Goal: Task Accomplishment & Management: Manage account settings

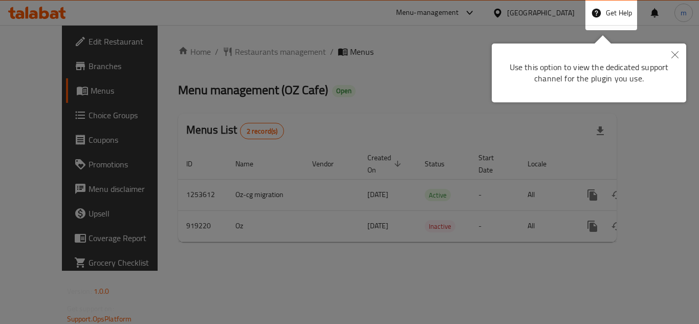
drag, startPoint x: 92, startPoint y: 38, endPoint x: 183, endPoint y: 43, distance: 90.7
click at [100, 38] on div at bounding box center [349, 162] width 699 height 324
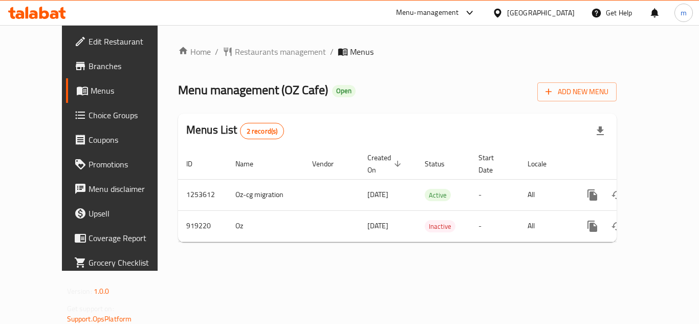
click at [54, 11] on icon at bounding box center [54, 14] width 9 height 9
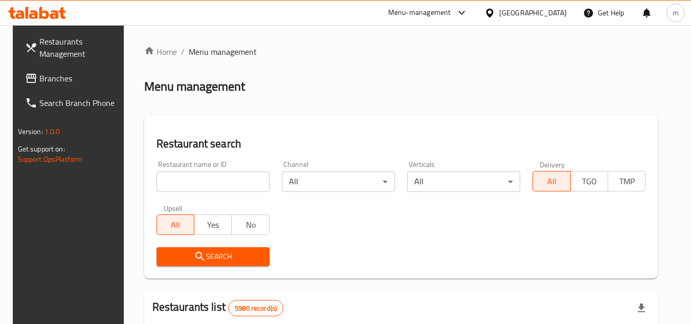
click at [16, 12] on icon at bounding box center [37, 13] width 58 height 12
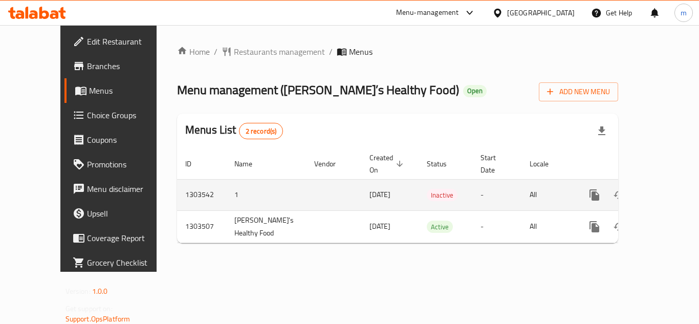
click at [306, 180] on td "enhanced table" at bounding box center [333, 194] width 55 height 31
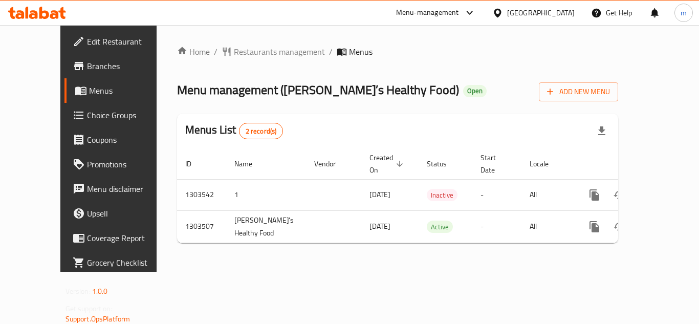
click at [67, 10] on div at bounding box center [37, 13] width 74 height 20
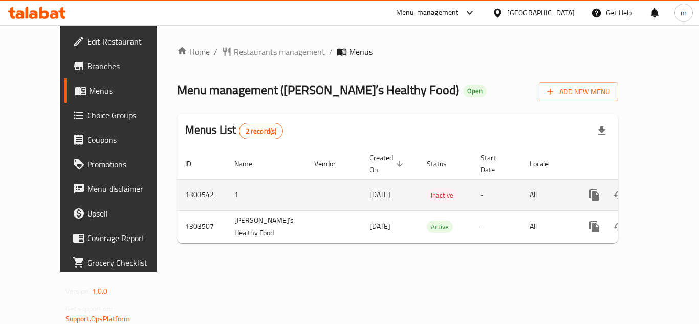
click at [306, 183] on td "enhanced table" at bounding box center [333, 194] width 55 height 31
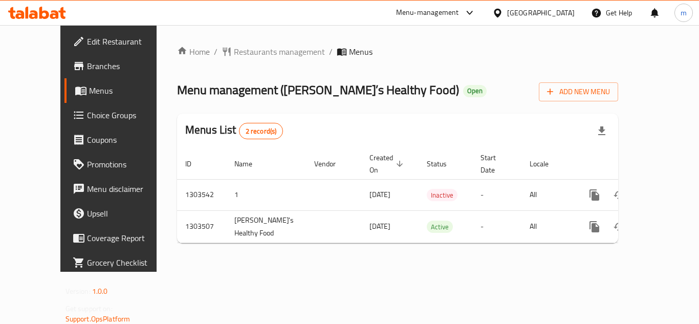
click at [40, 12] on icon at bounding box center [44, 13] width 10 height 12
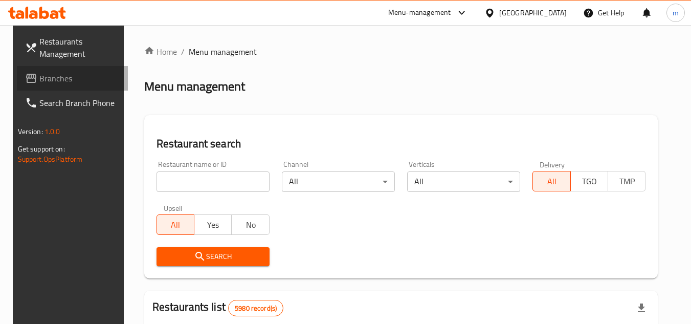
click at [22, 72] on link "Branches" at bounding box center [73, 78] width 112 height 25
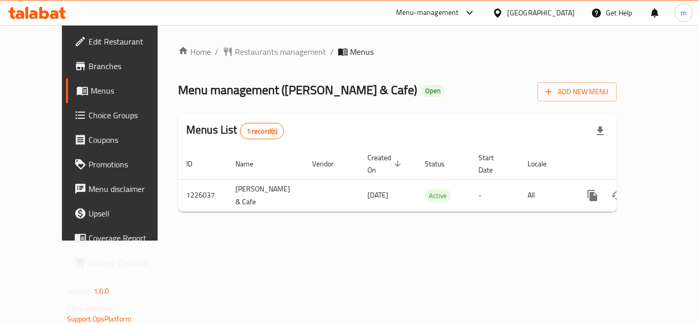
click at [89, 120] on span "Choice Groups" at bounding box center [130, 115] width 82 height 12
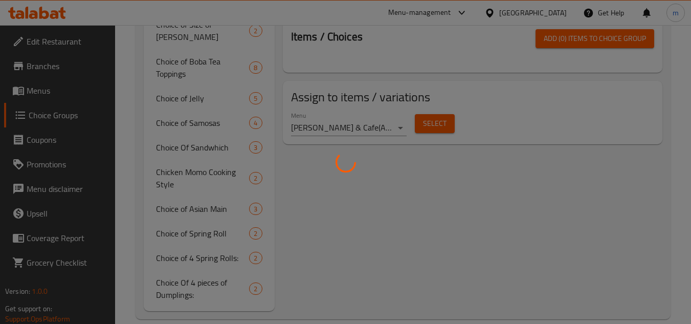
scroll to position [477, 0]
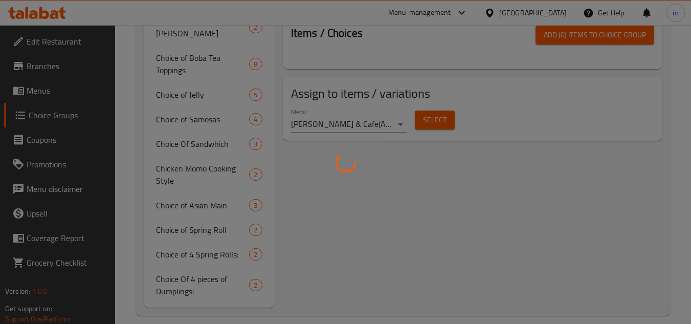
click at [403, 245] on div at bounding box center [345, 162] width 691 height 324
click at [394, 209] on div at bounding box center [345, 162] width 691 height 324
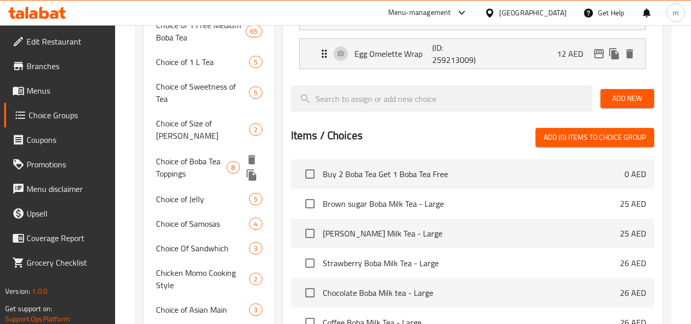
scroll to position [323, 0]
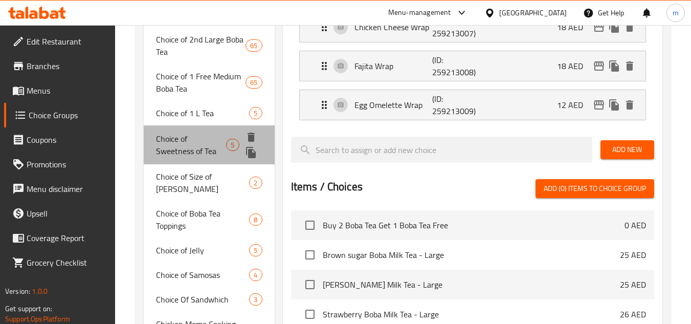
click at [180, 140] on span "Choice of Sweetness of Tea" at bounding box center [191, 145] width 70 height 25
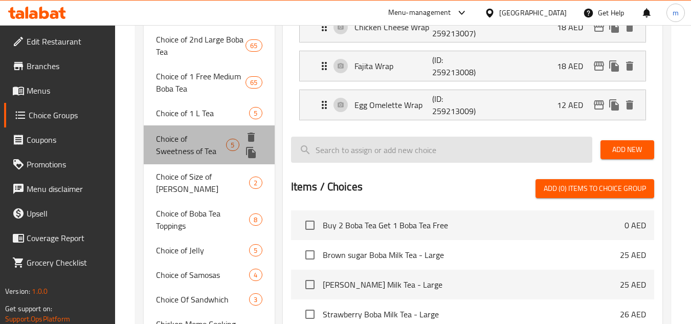
type input "Choice of Sweetness of Tea"
type input "اختيار حلاوة الشاي"
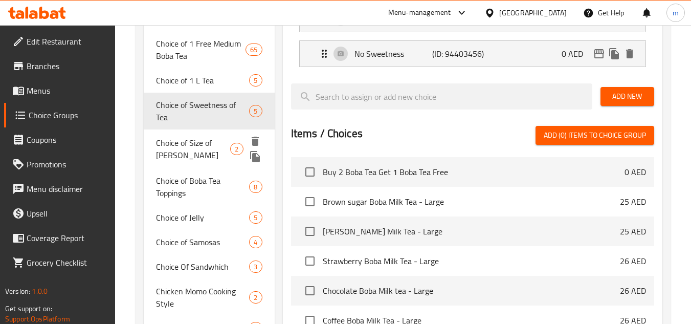
scroll to position [375, 0]
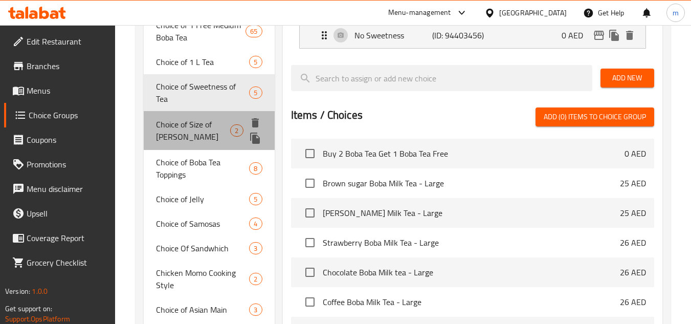
click at [195, 123] on span "Choice of Size of [PERSON_NAME]" at bounding box center [193, 130] width 74 height 25
type input "Choice of Size of [PERSON_NAME]"
type input "اختيار حجم [PERSON_NAME]"
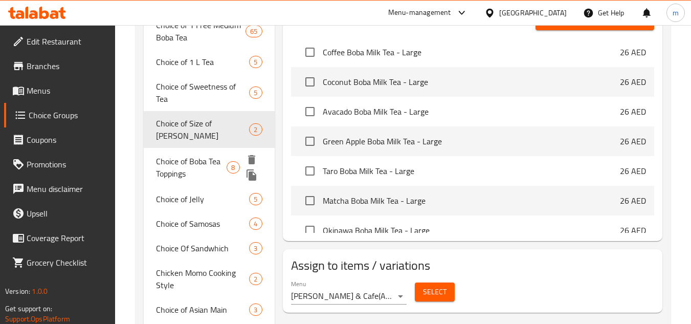
click at [190, 155] on span "Choice of Boba Tea Toppings" at bounding box center [191, 167] width 71 height 25
type input "Choice of Boba Tea Toppings"
type input "اختيار [PERSON_NAME]"
type input "0"
type input "2"
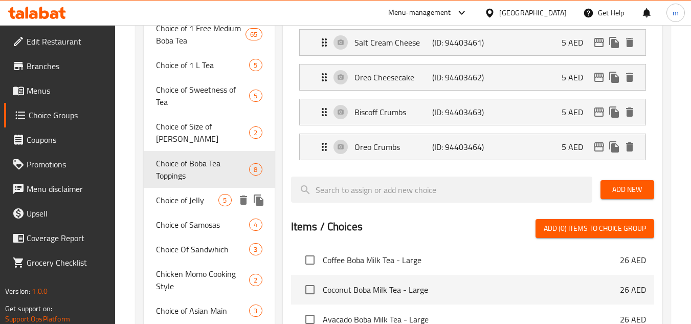
scroll to position [426, 0]
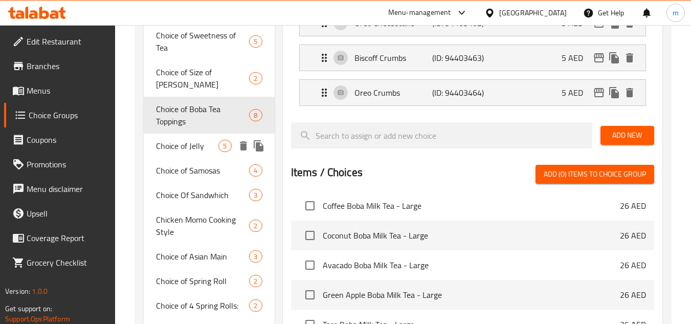
click at [187, 140] on span "Choice of Jelly" at bounding box center [187, 146] width 62 height 12
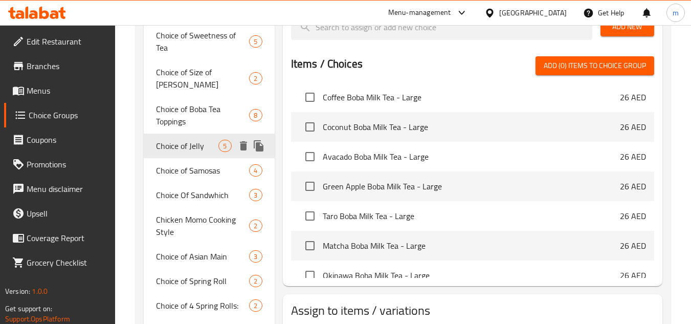
type input "Choice of Jelly"
type input "اختيار الهلام"
type input "12"
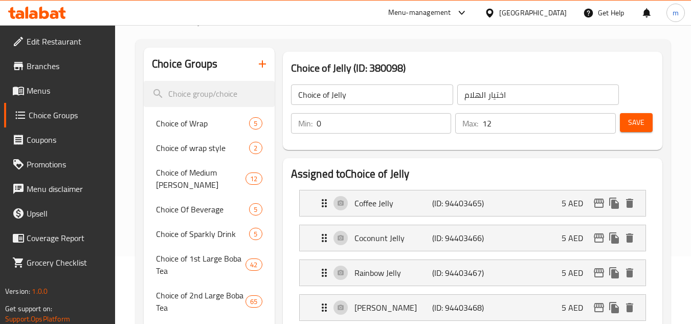
scroll to position [119, 0]
